Goal: Task Accomplishment & Management: Manage account settings

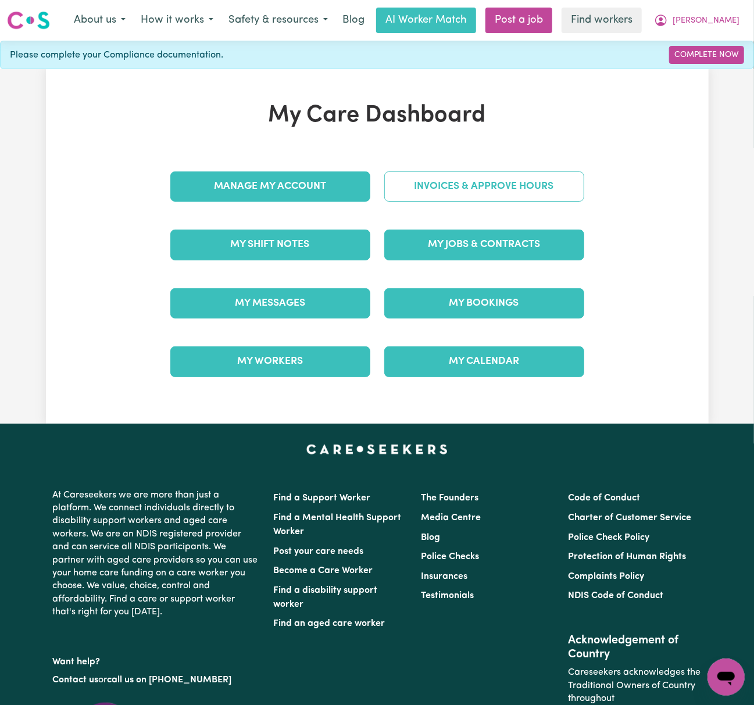
click at [445, 182] on link "Invoices & Approve Hours" at bounding box center [484, 186] width 200 height 30
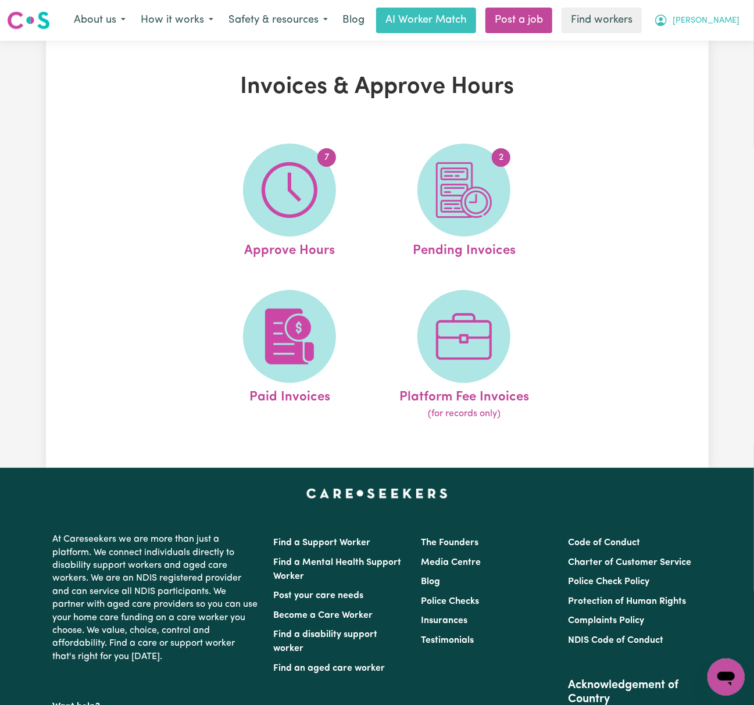
drag, startPoint x: 705, startPoint y: 33, endPoint x: 710, endPoint y: 22, distance: 12.2
click at [705, 33] on div "Menu About us How it works Safety & resources Blog AI Worker Match Post a job F…" at bounding box center [377, 20] width 754 height 27
click at [668, 22] on icon "My Account" at bounding box center [661, 20] width 14 height 14
click at [707, 40] on link "My Dashboard" at bounding box center [700, 45] width 92 height 22
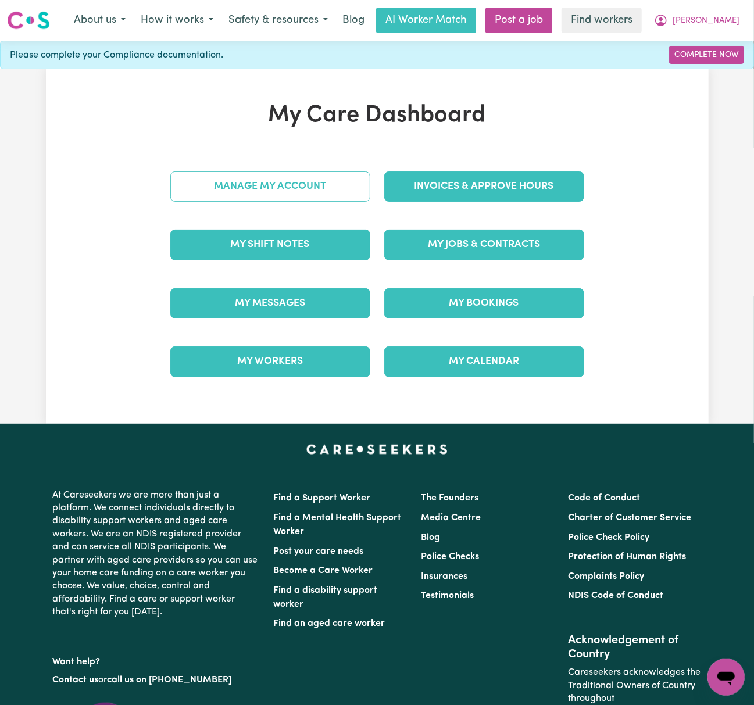
click at [335, 185] on link "Manage My Account" at bounding box center [270, 186] width 200 height 30
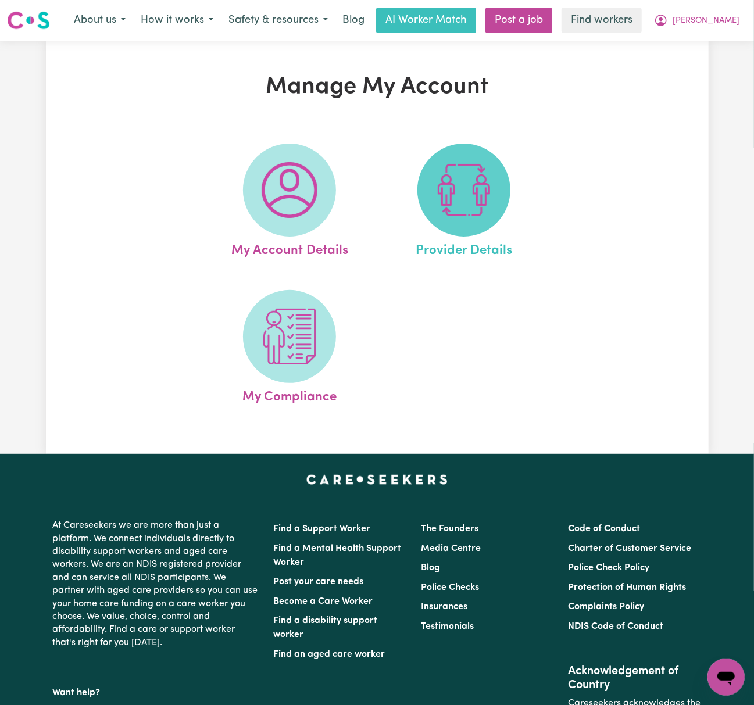
click at [463, 207] on img at bounding box center [464, 190] width 56 height 56
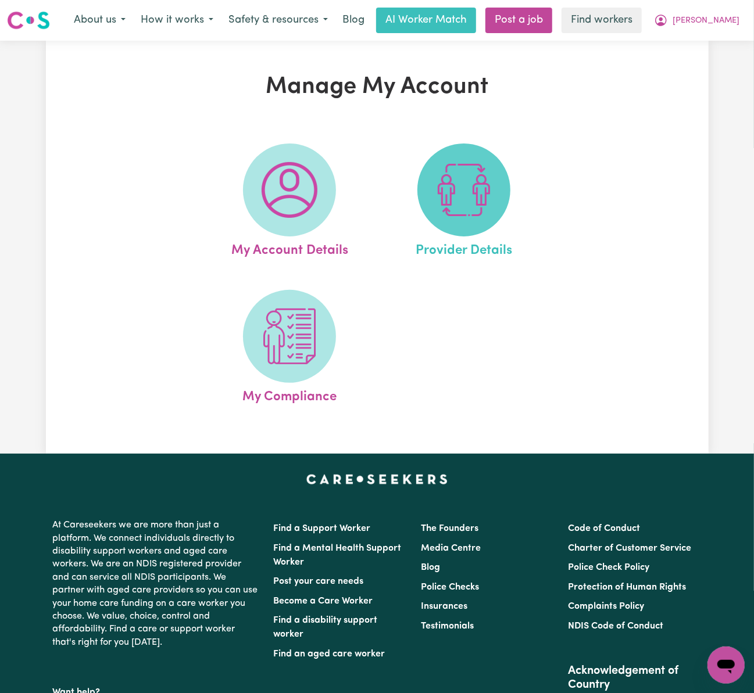
select select "AGED_HOME_CARE"
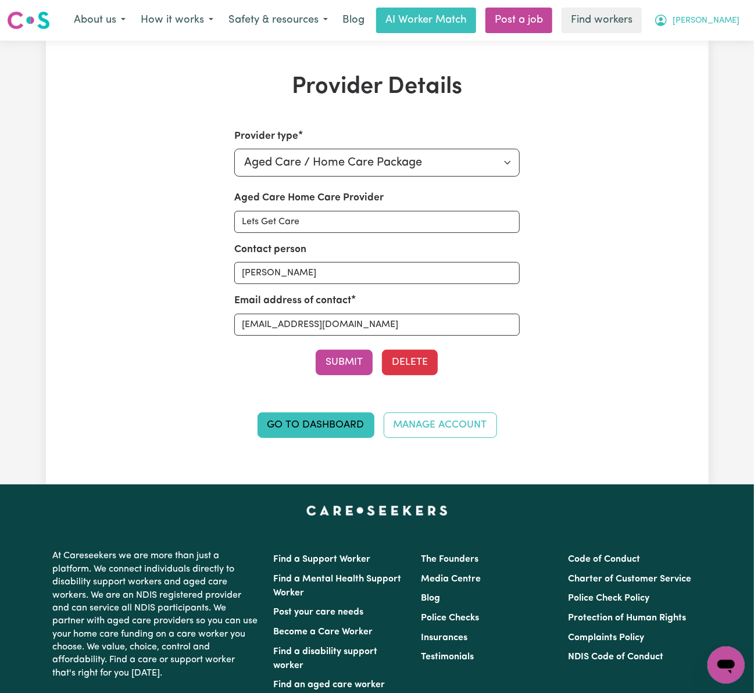
click at [668, 23] on icon "My Account" at bounding box center [661, 20] width 14 height 14
click at [328, 435] on link "Go to Dashboard" at bounding box center [315, 426] width 117 height 26
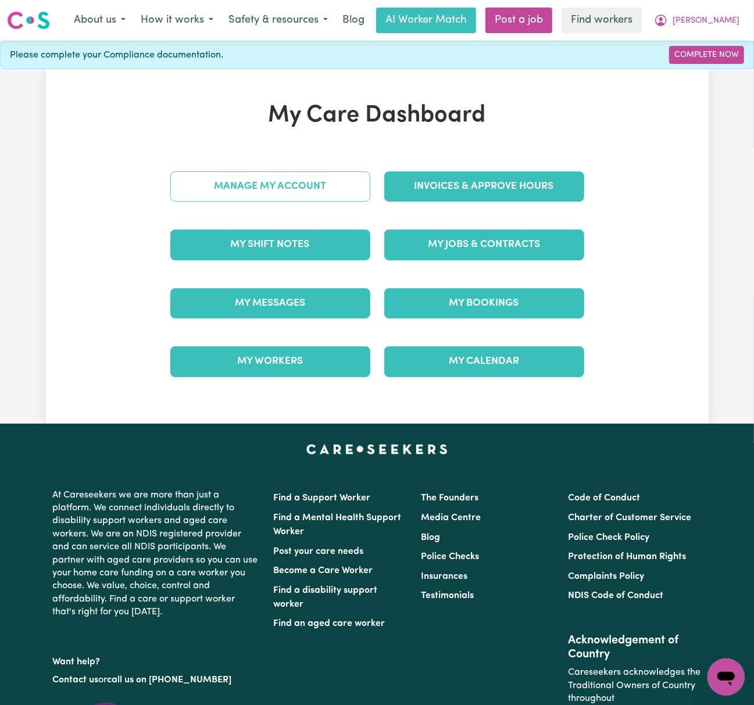
click at [286, 181] on link "Manage My Account" at bounding box center [270, 186] width 200 height 30
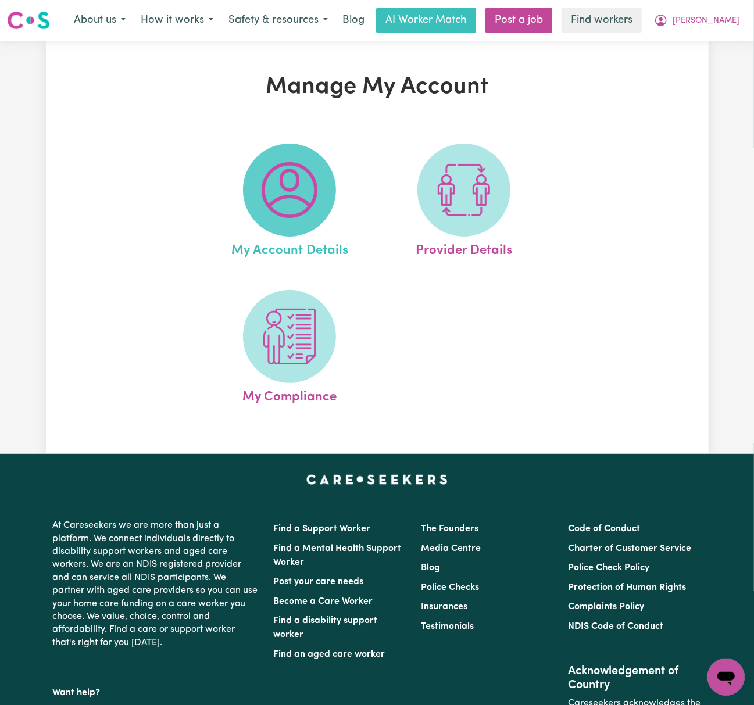
click at [324, 189] on span at bounding box center [289, 190] width 93 height 93
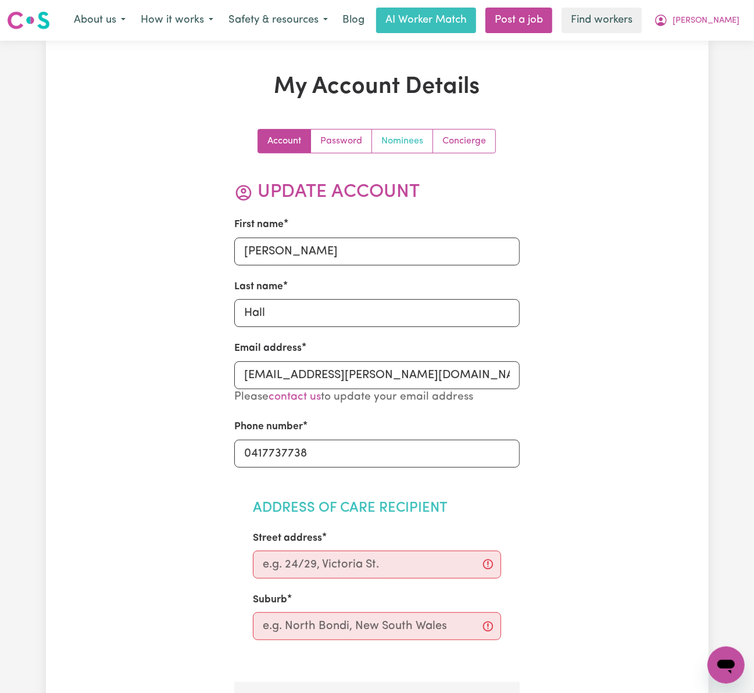
click at [411, 143] on link "Nominees" at bounding box center [402, 141] width 61 height 23
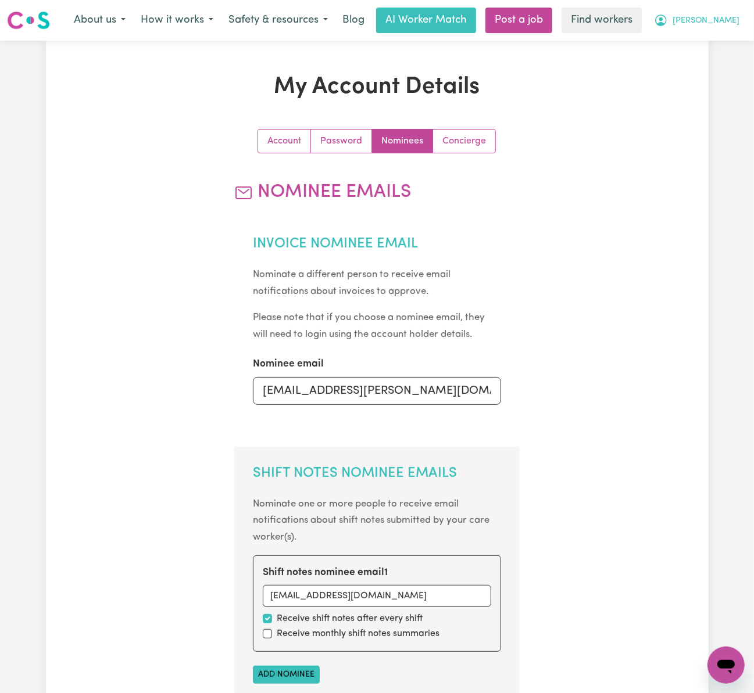
click at [700, 24] on button "[PERSON_NAME]" at bounding box center [696, 20] width 101 height 24
click at [707, 40] on link "My Dashboard" at bounding box center [700, 45] width 92 height 22
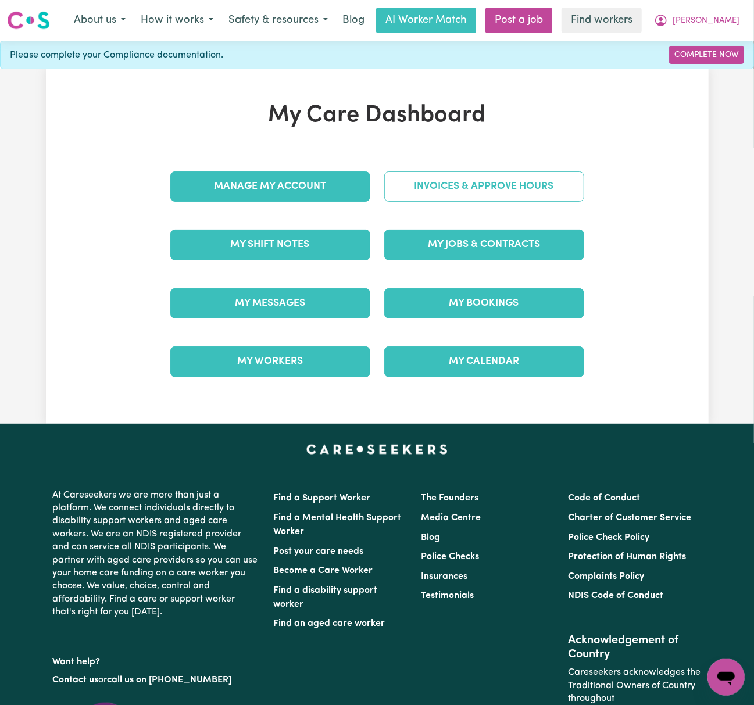
click at [485, 184] on link "Invoices & Approve Hours" at bounding box center [484, 186] width 200 height 30
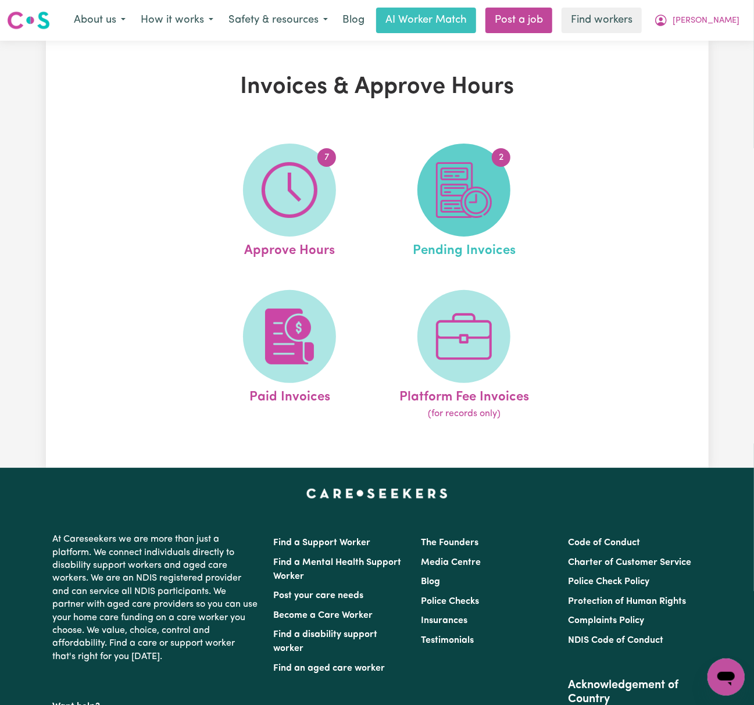
click at [470, 207] on img at bounding box center [464, 190] width 56 height 56
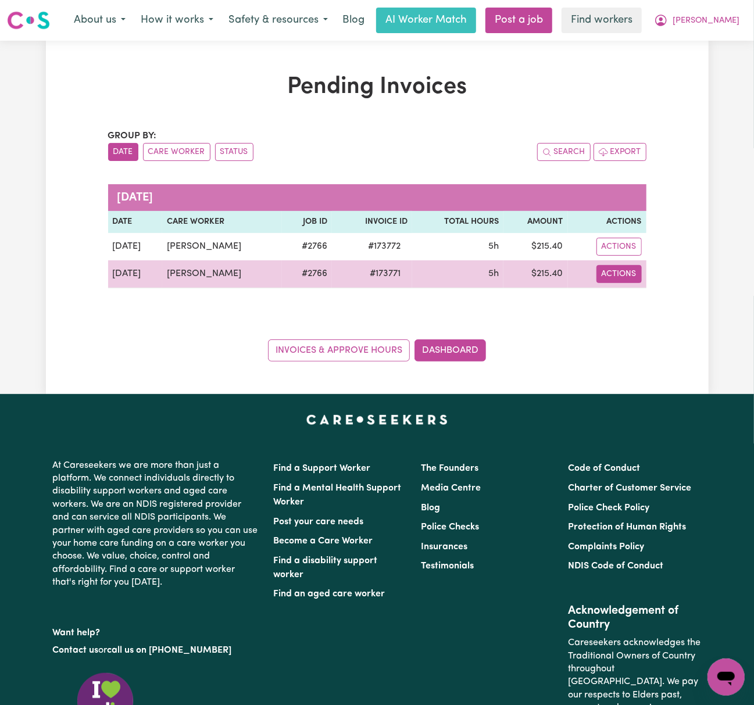
click at [611, 273] on button "Actions" at bounding box center [618, 274] width 45 height 18
click at [616, 294] on link "Download Invoice" at bounding box center [653, 300] width 106 height 23
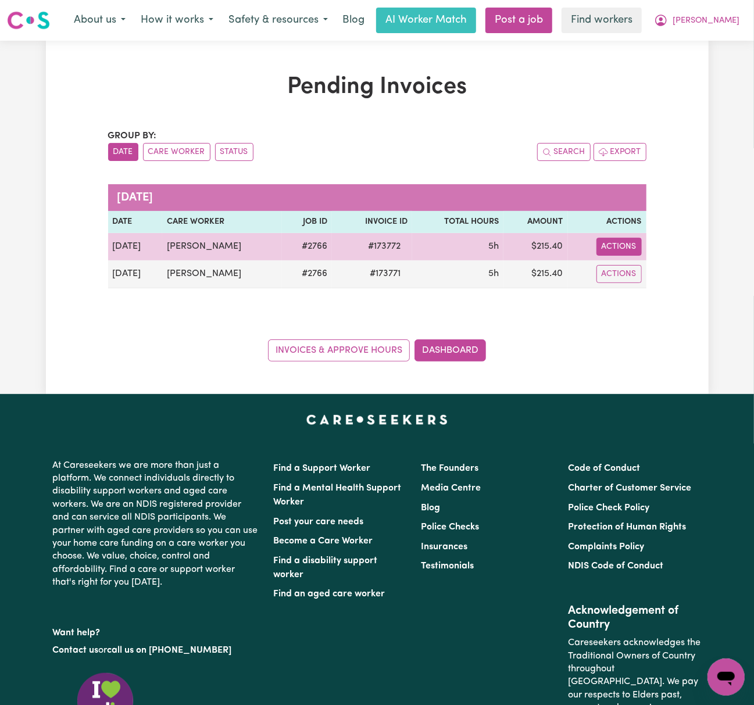
click at [629, 245] on button "Actions" at bounding box center [618, 247] width 45 height 18
click at [644, 268] on link "Download Invoice" at bounding box center [653, 273] width 106 height 23
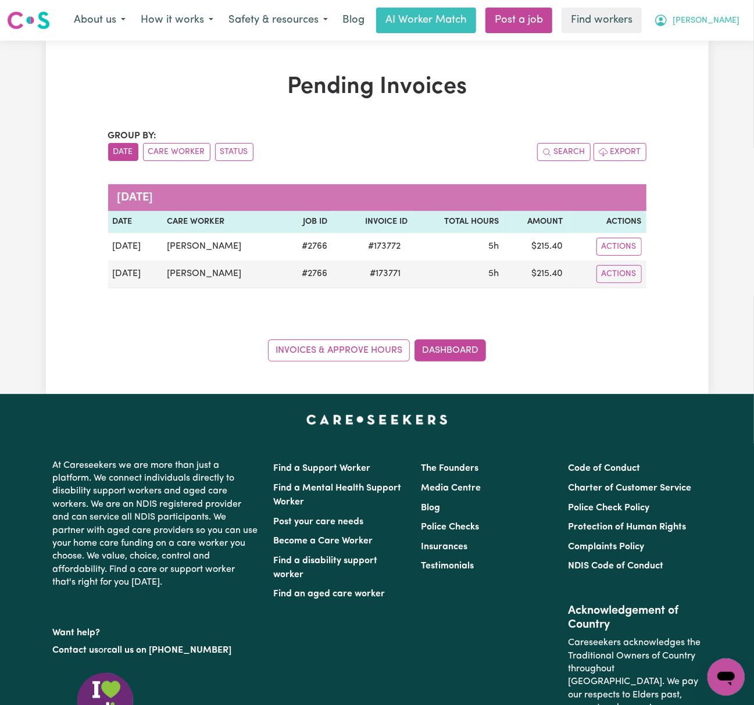
click at [730, 16] on span "[PERSON_NAME]" at bounding box center [705, 21] width 67 height 13
click at [730, 70] on link "Logout" at bounding box center [700, 67] width 92 height 22
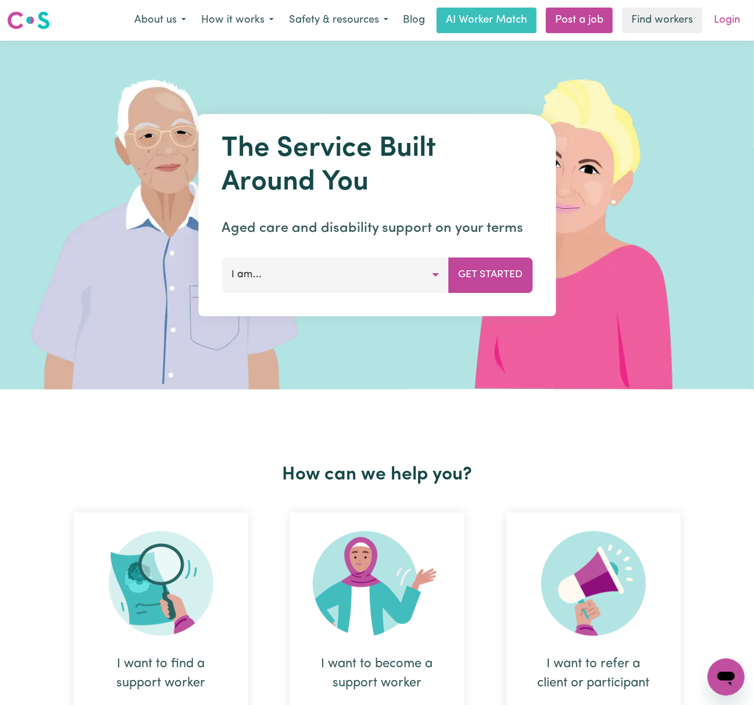
click at [718, 26] on link "Login" at bounding box center [727, 21] width 40 height 26
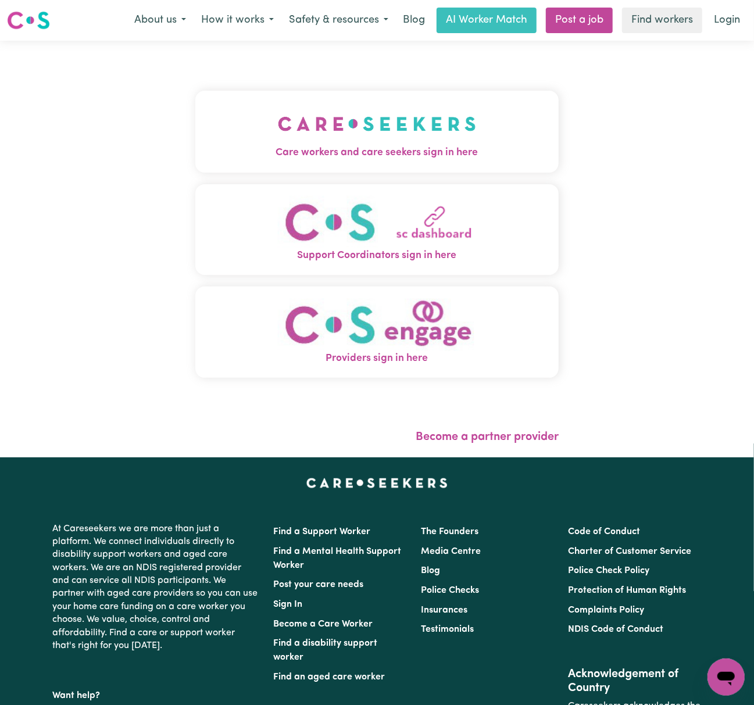
click at [278, 135] on img "Care workers and care seekers sign in here" at bounding box center [377, 123] width 198 height 43
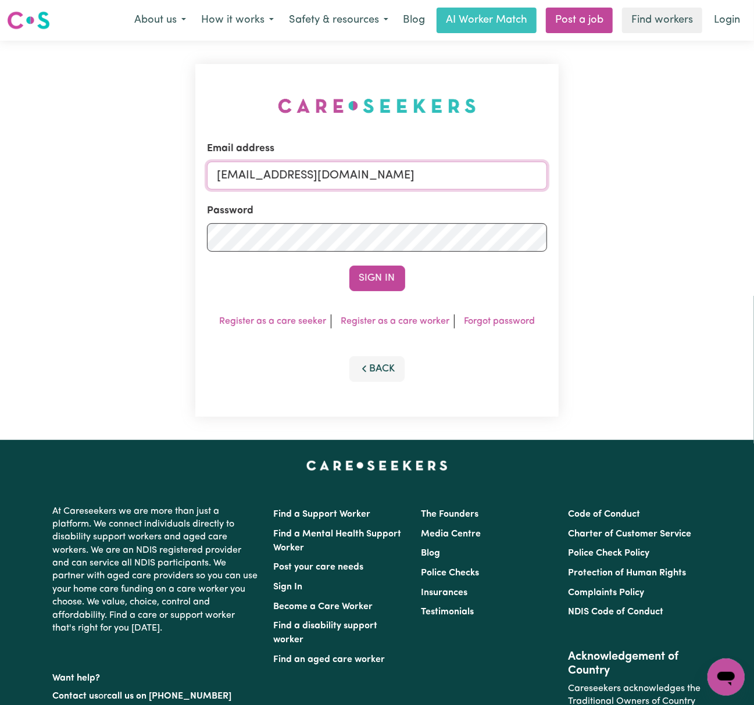
click at [334, 179] on input "[EMAIL_ADDRESS][DOMAIN_NAME]" at bounding box center [377, 176] width 340 height 28
drag, startPoint x: 279, startPoint y: 172, endPoint x: 530, endPoint y: 175, distance: 251.1
click at [530, 175] on input "[EMAIL_ADDRESS][DOMAIN_NAME]" at bounding box center [377, 176] width 340 height 28
type input "[EMAIL_ADDRESS][DOMAIN_NAME]"
click at [349, 266] on button "Sign In" at bounding box center [377, 279] width 56 height 26
